Goal: Navigation & Orientation: Find specific page/section

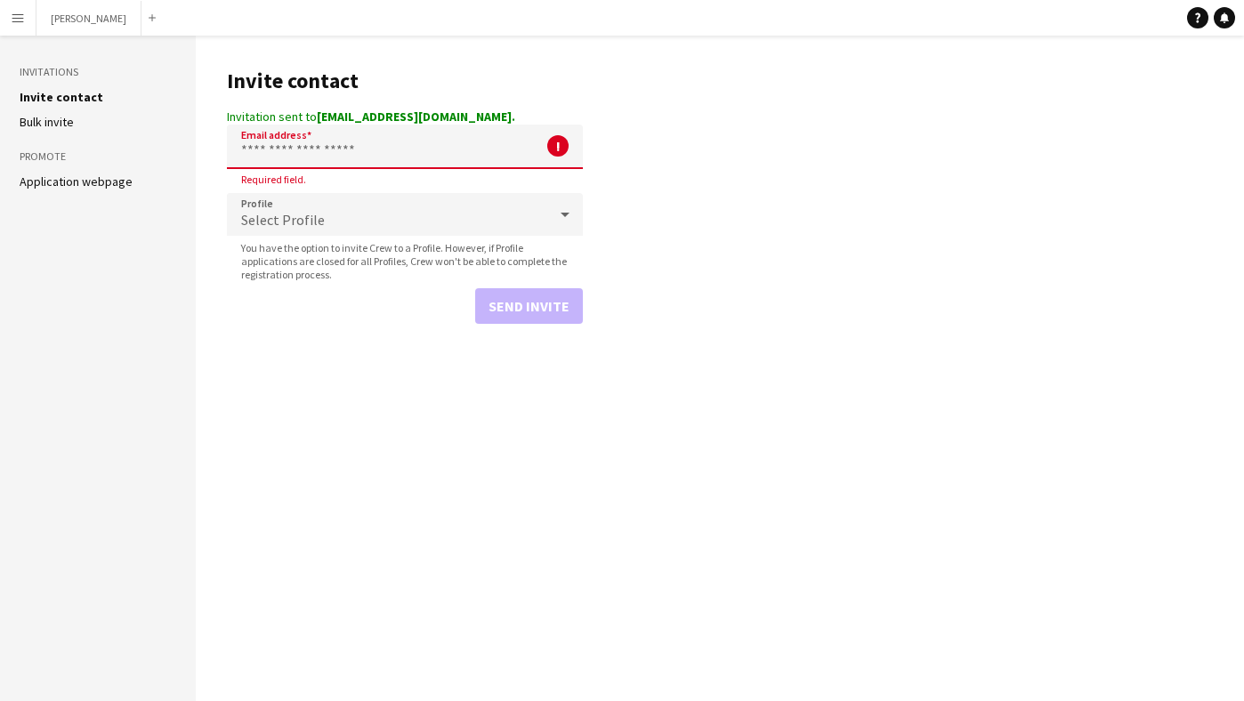
click at [18, 11] on app-icon "Menu" at bounding box center [18, 18] width 14 height 14
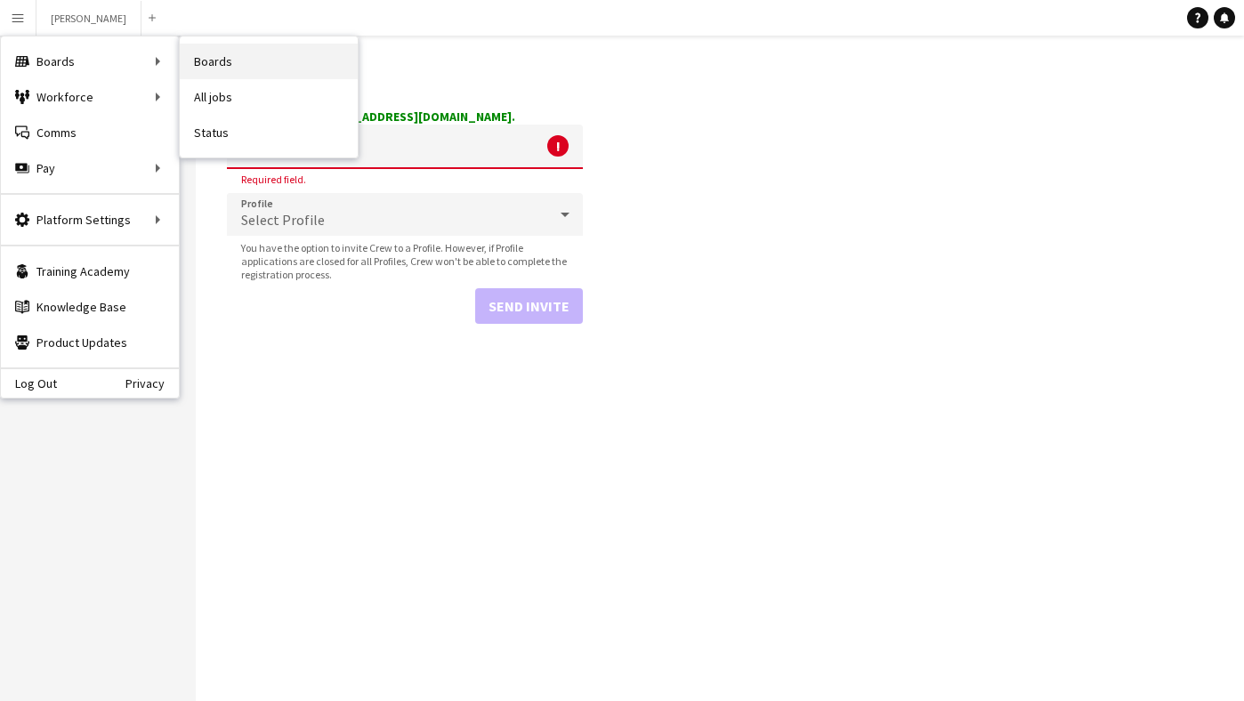
click at [247, 65] on link "Boards" at bounding box center [269, 62] width 178 height 36
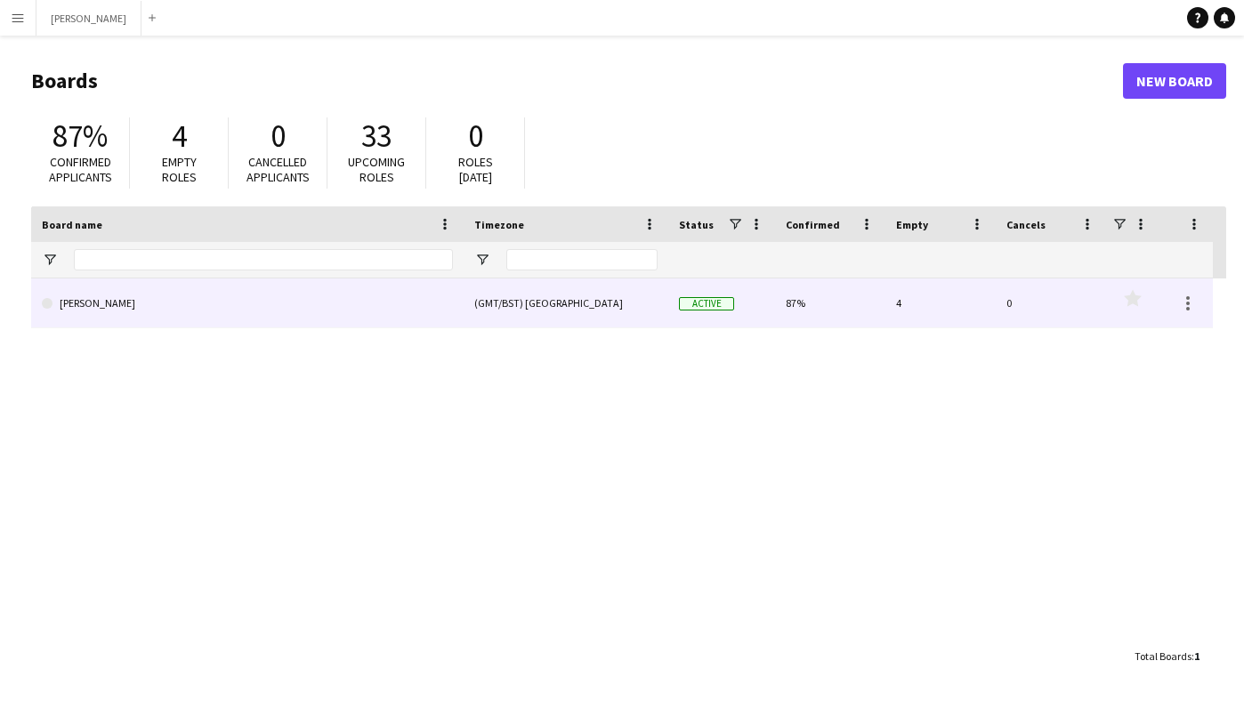
click at [342, 301] on link "[PERSON_NAME]" at bounding box center [247, 304] width 411 height 50
